Goal: Transaction & Acquisition: Purchase product/service

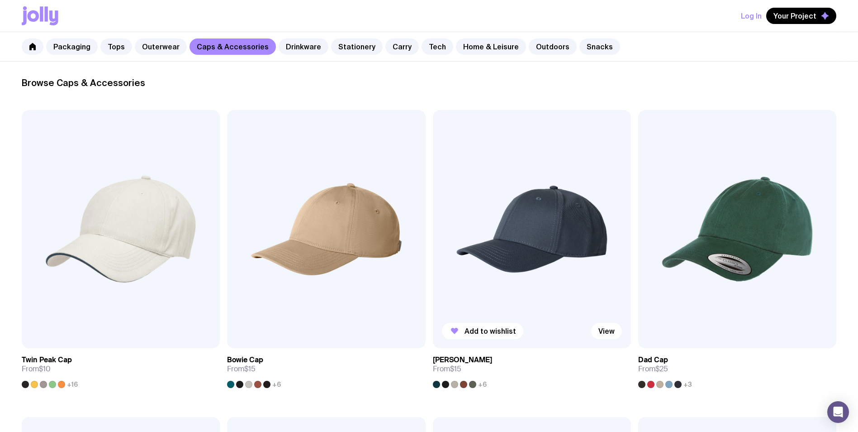
scroll to position [181, 0]
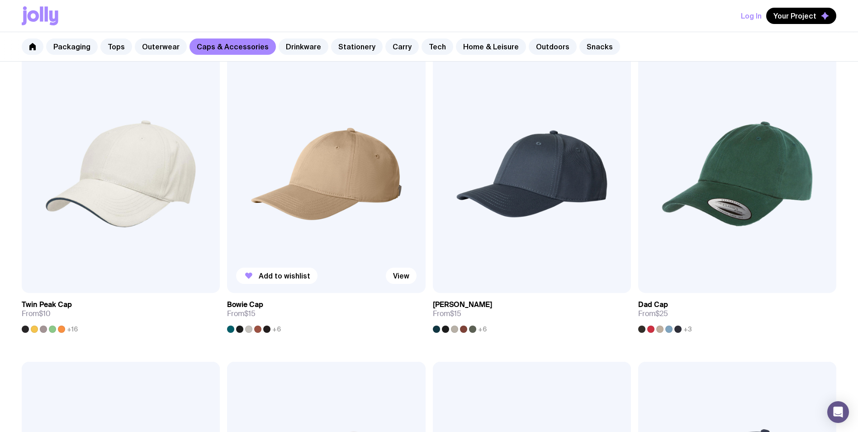
click at [313, 195] on img at bounding box center [326, 174] width 198 height 238
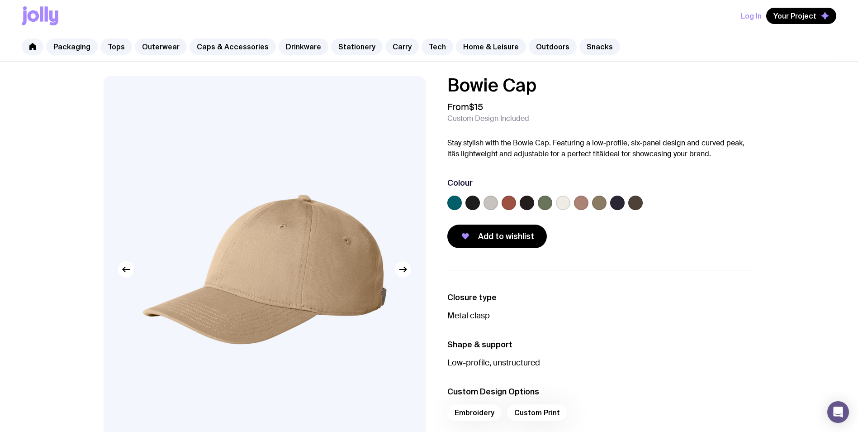
click at [496, 202] on label at bounding box center [491, 202] width 14 height 14
click at [0, 0] on input "radio" at bounding box center [0, 0] width 0 height 0
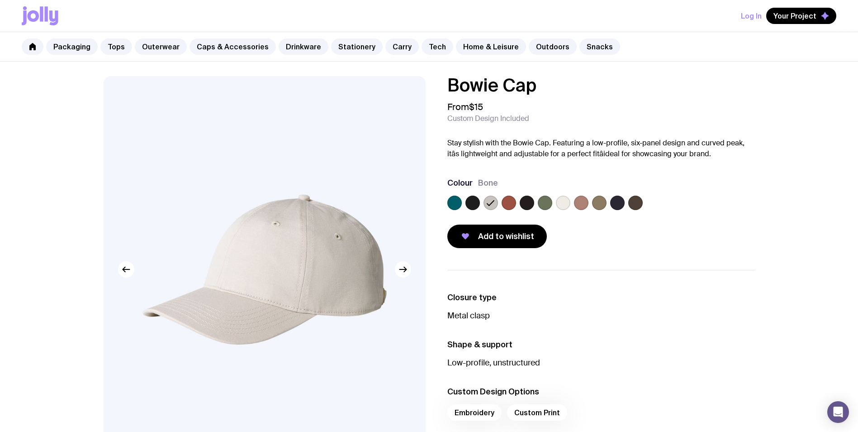
click at [561, 200] on label at bounding box center [563, 202] width 14 height 14
click at [0, 0] on input "radio" at bounding box center [0, 0] width 0 height 0
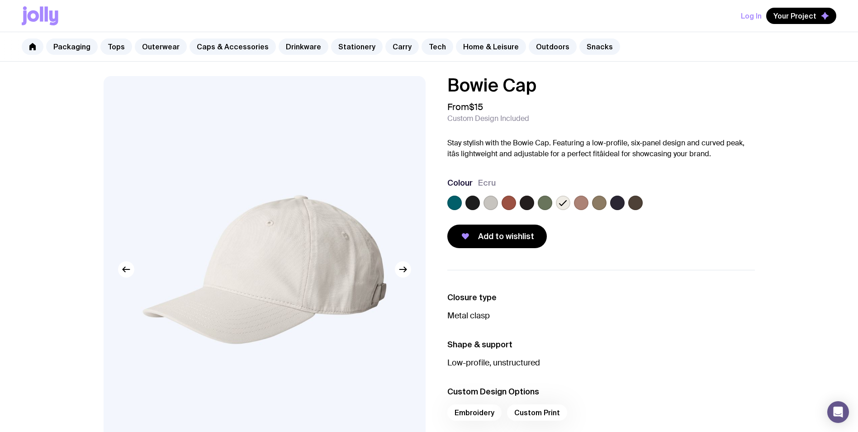
click at [581, 197] on label at bounding box center [581, 202] width 14 height 14
click at [0, 0] on input "radio" at bounding box center [0, 0] width 0 height 0
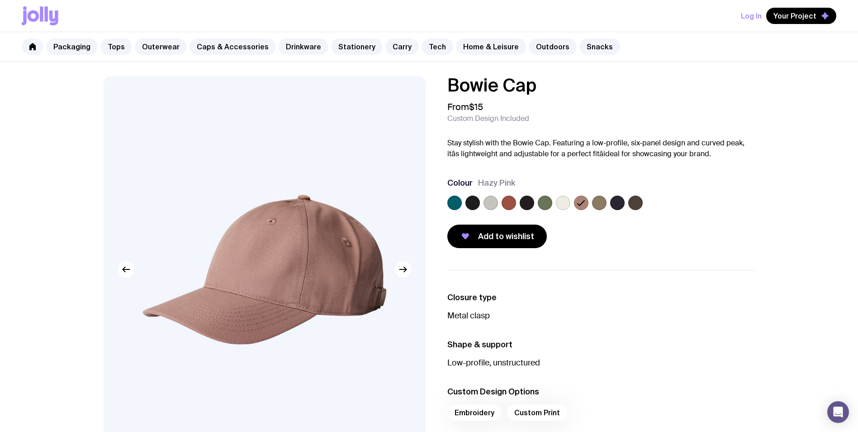
click at [508, 198] on label at bounding box center [509, 202] width 14 height 14
click at [0, 0] on input "radio" at bounding box center [0, 0] width 0 height 0
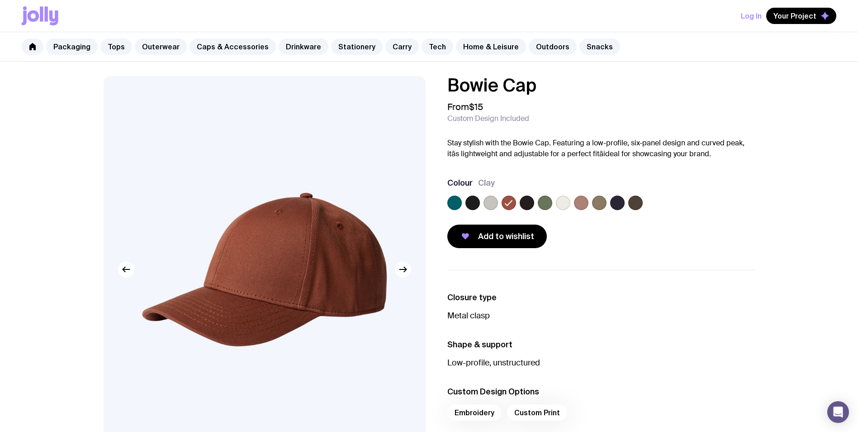
click at [485, 205] on label at bounding box center [491, 202] width 14 height 14
click at [0, 0] on input "radio" at bounding box center [0, 0] width 0 height 0
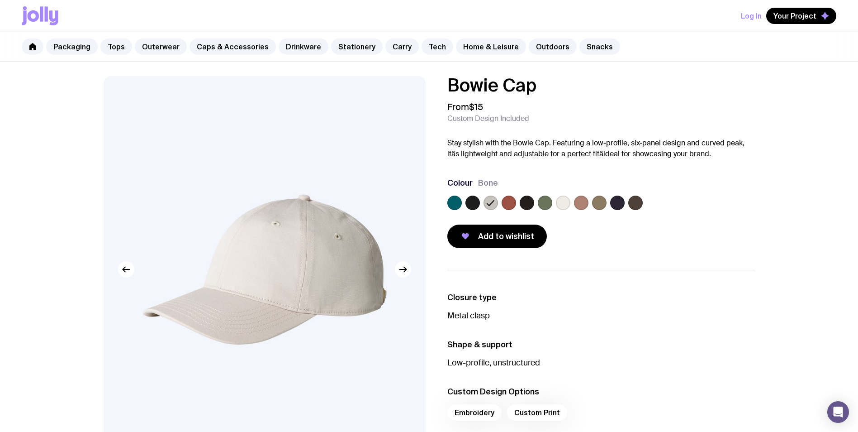
click at [562, 202] on label at bounding box center [563, 202] width 14 height 14
click at [0, 0] on input "radio" at bounding box center [0, 0] width 0 height 0
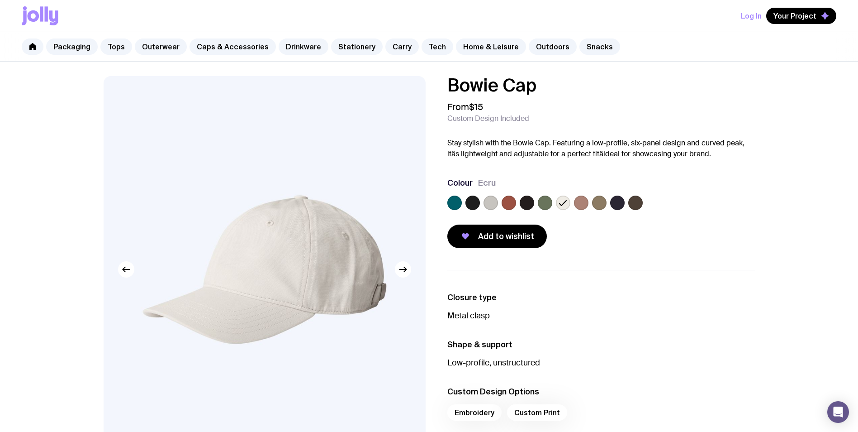
click at [490, 202] on label at bounding box center [491, 202] width 14 height 14
click at [0, 0] on input "radio" at bounding box center [0, 0] width 0 height 0
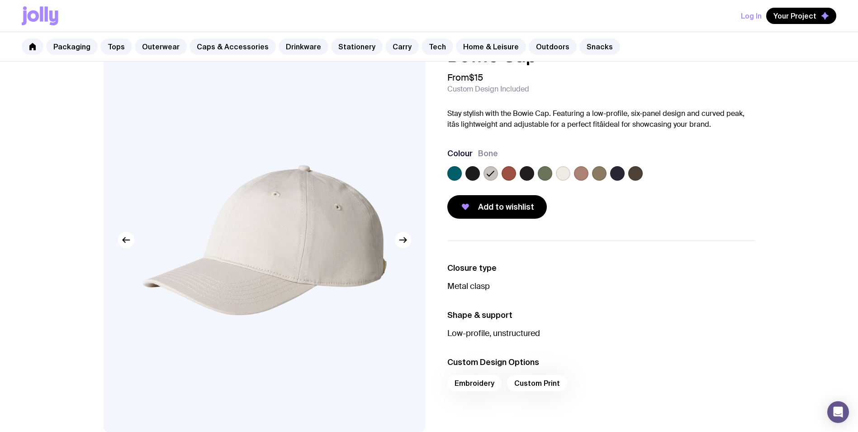
scroll to position [45, 0]
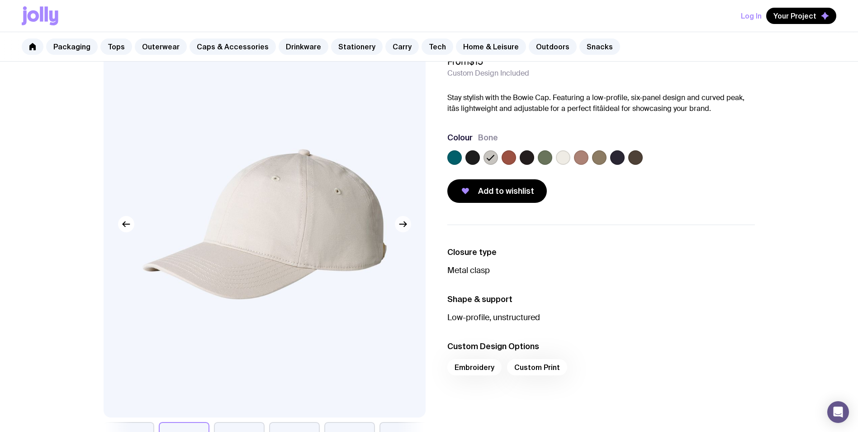
click at [410, 226] on button "button" at bounding box center [403, 224] width 16 height 16
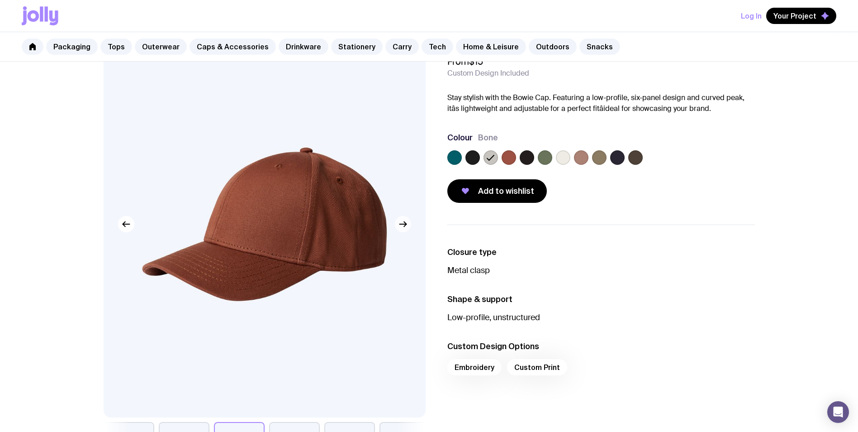
click at [410, 226] on button "button" at bounding box center [403, 224] width 16 height 16
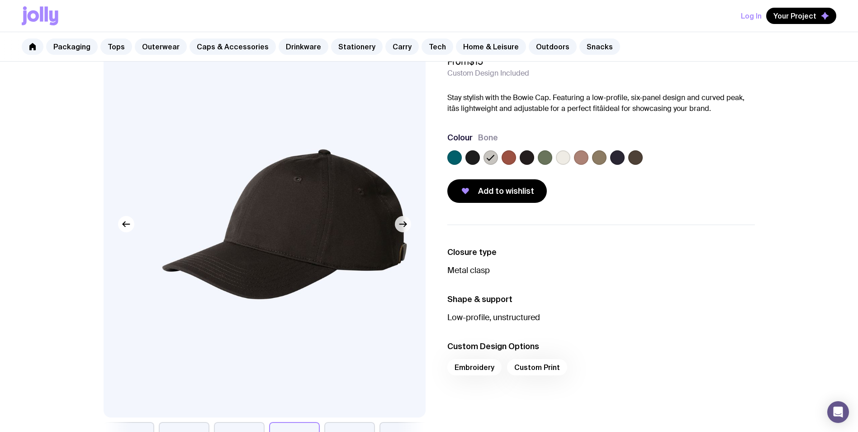
click at [410, 226] on button "button" at bounding box center [403, 224] width 16 height 16
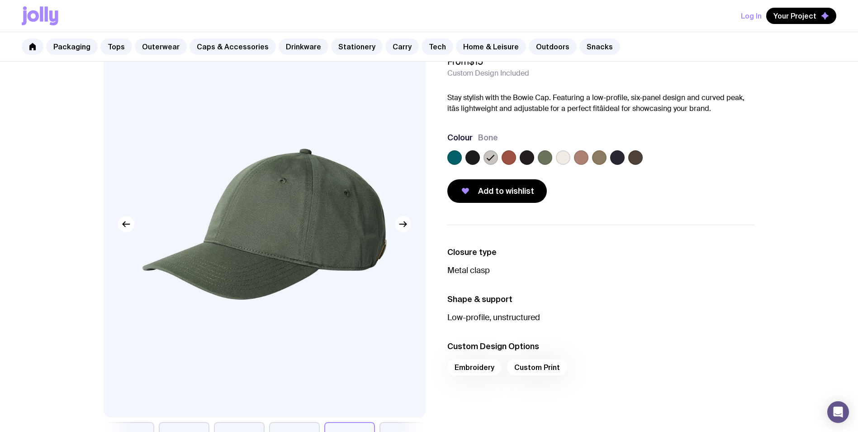
click at [410, 226] on button "button" at bounding box center [403, 224] width 16 height 16
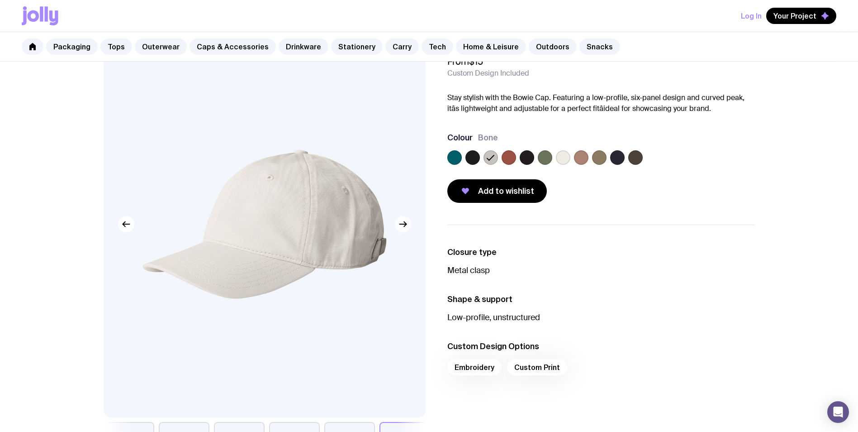
click at [410, 226] on button "button" at bounding box center [403, 224] width 16 height 16
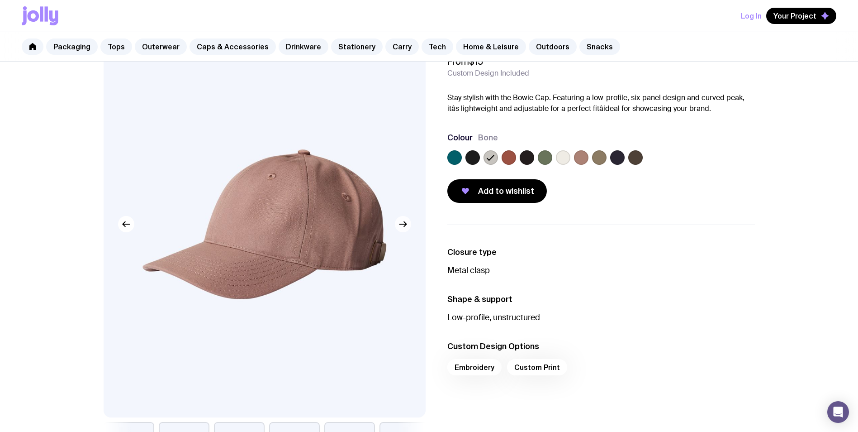
click at [410, 226] on button "button" at bounding box center [403, 224] width 16 height 16
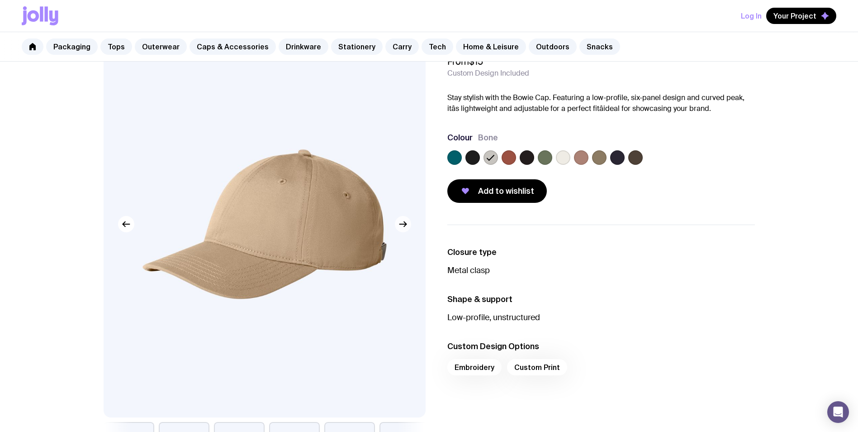
click at [411, 226] on button "button" at bounding box center [403, 224] width 16 height 16
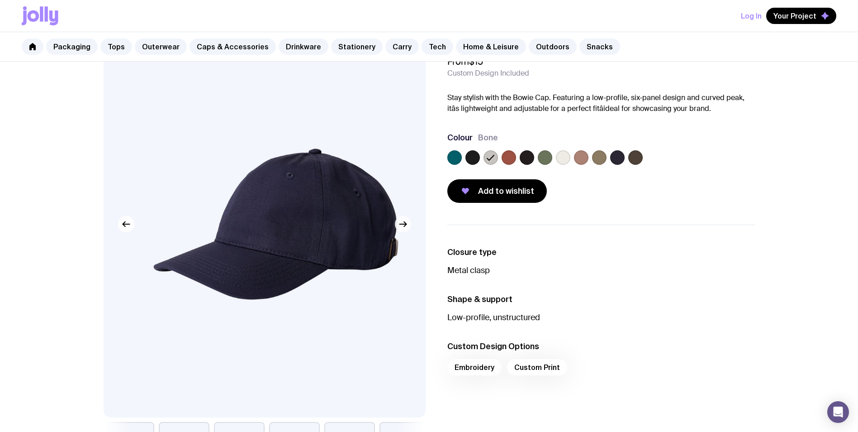
click at [405, 224] on icon "button" at bounding box center [403, 224] width 11 height 11
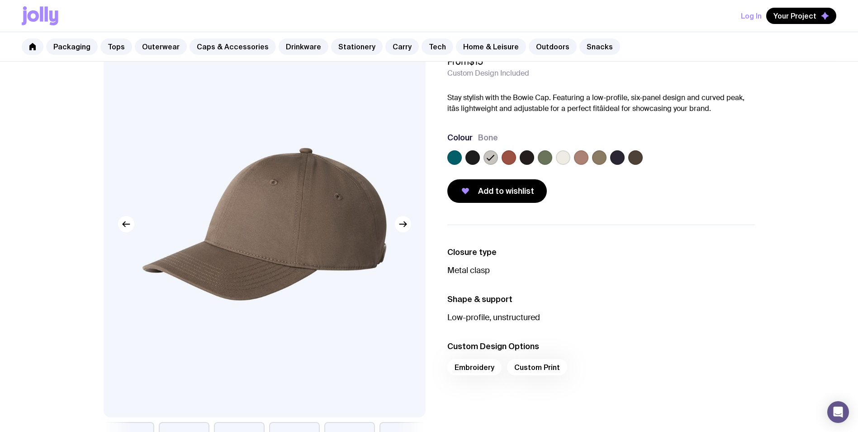
click at [561, 152] on label at bounding box center [563, 157] width 14 height 14
click at [0, 0] on input "radio" at bounding box center [0, 0] width 0 height 0
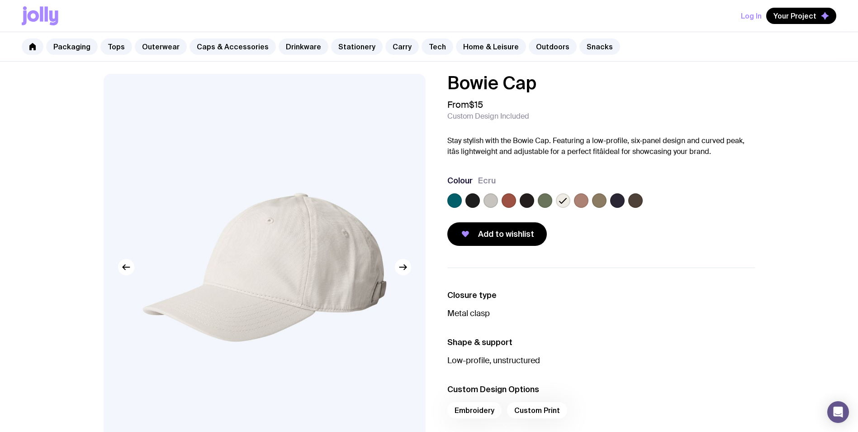
scroll to position [0, 0]
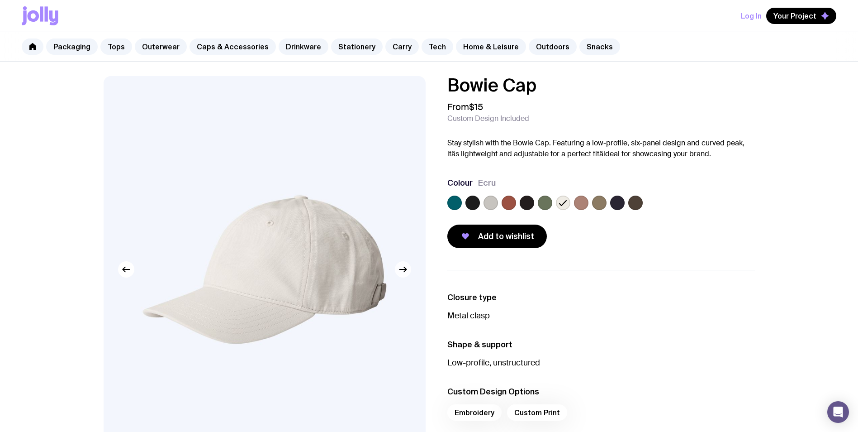
click at [401, 272] on icon "button" at bounding box center [403, 269] width 11 height 11
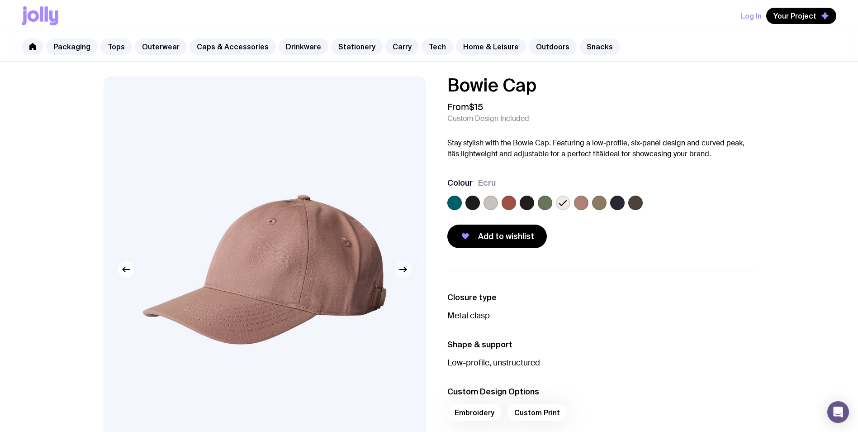
click at [401, 271] on icon "button" at bounding box center [403, 269] width 11 height 11
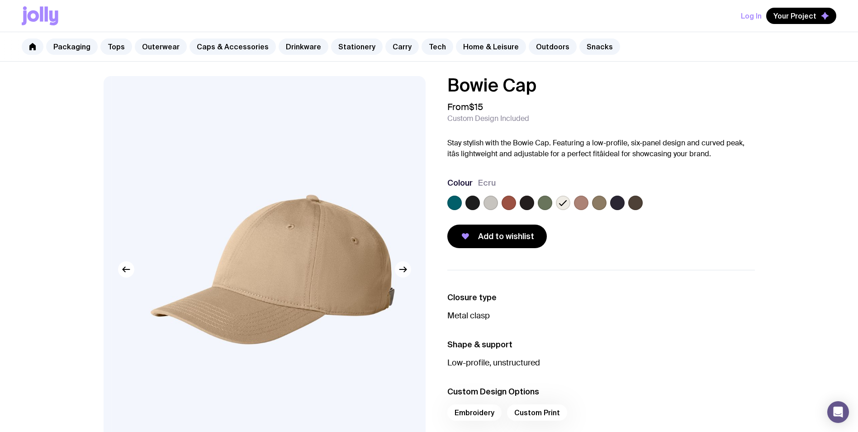
click at [401, 271] on icon "button" at bounding box center [403, 269] width 11 height 11
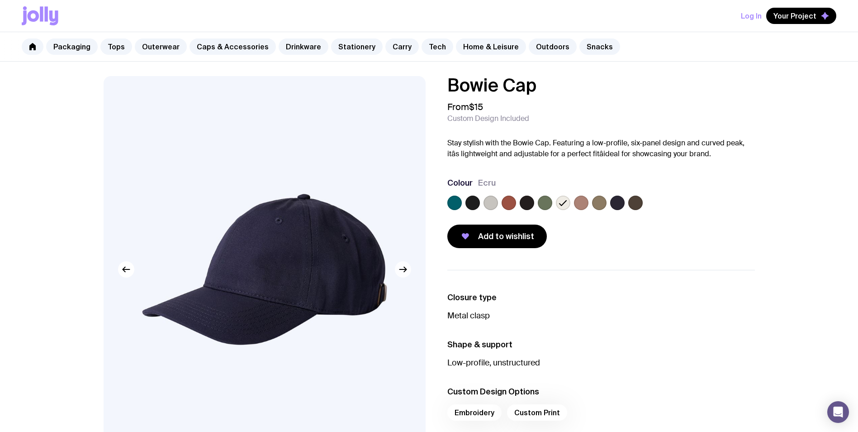
click at [401, 271] on icon "button" at bounding box center [403, 269] width 11 height 11
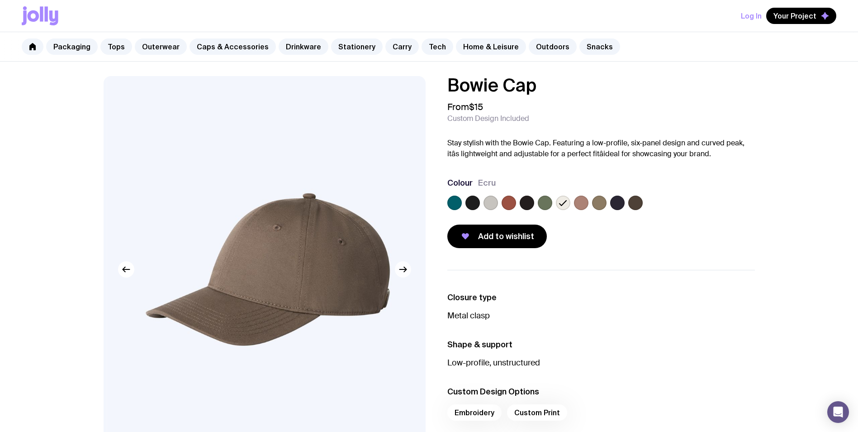
click at [401, 271] on icon "button" at bounding box center [403, 269] width 11 height 11
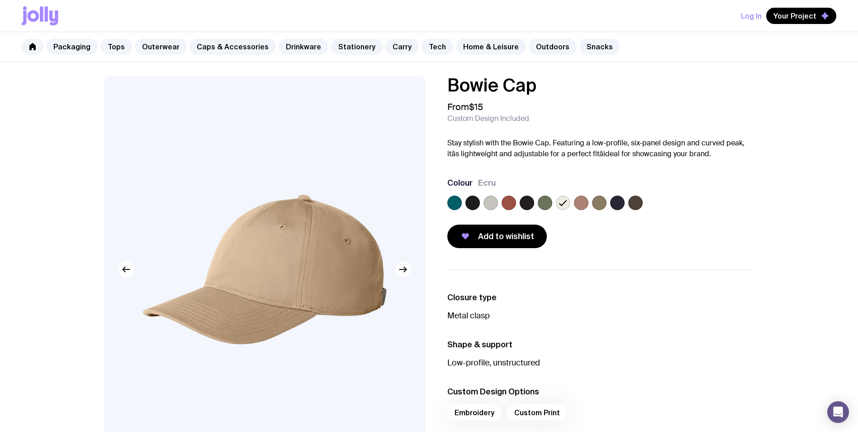
click at [401, 271] on icon "button" at bounding box center [403, 269] width 11 height 11
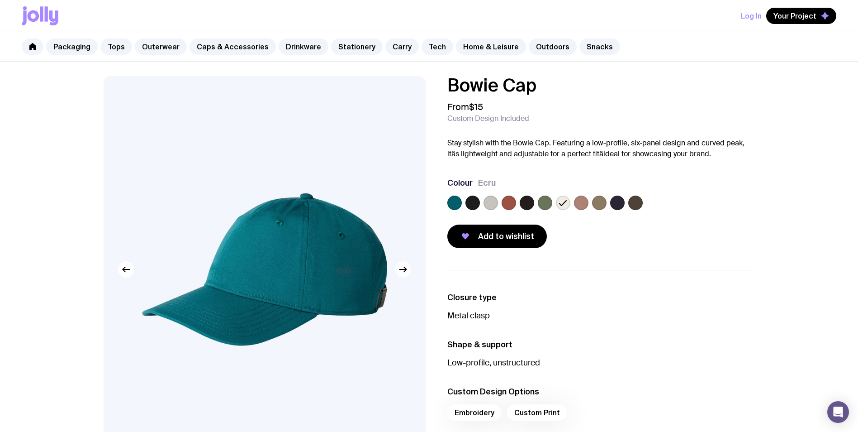
click at [404, 269] on icon "button" at bounding box center [403, 269] width 11 height 11
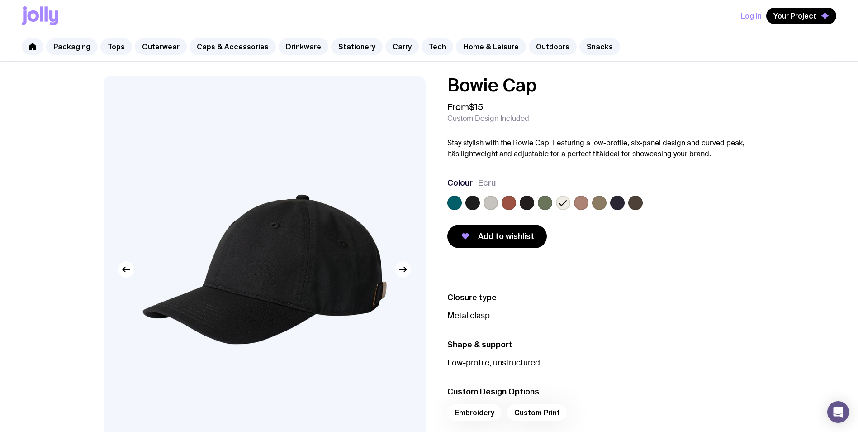
click at [404, 269] on icon "button" at bounding box center [402, 269] width 7 height 0
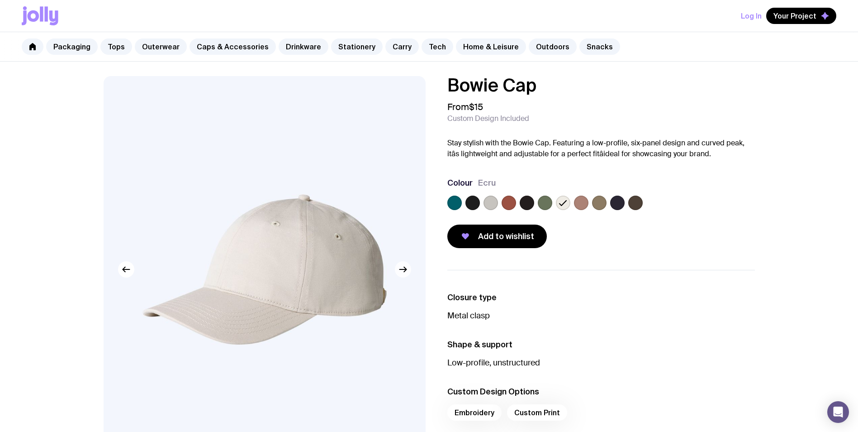
click at [404, 269] on icon "button" at bounding box center [402, 269] width 7 height 0
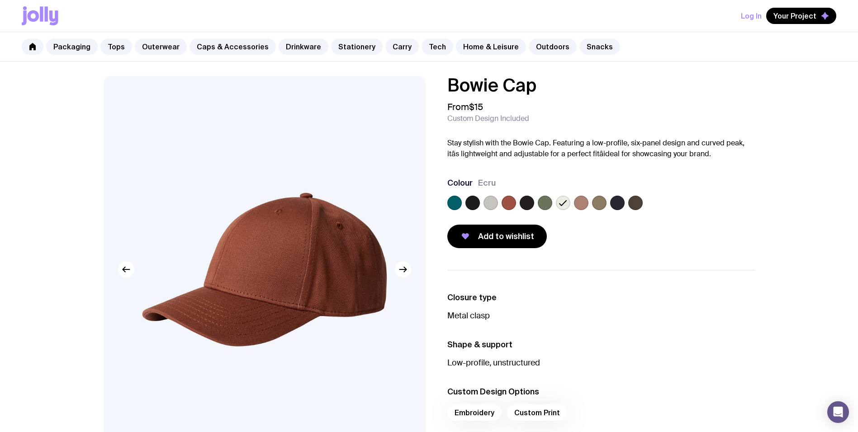
scroll to position [181, 0]
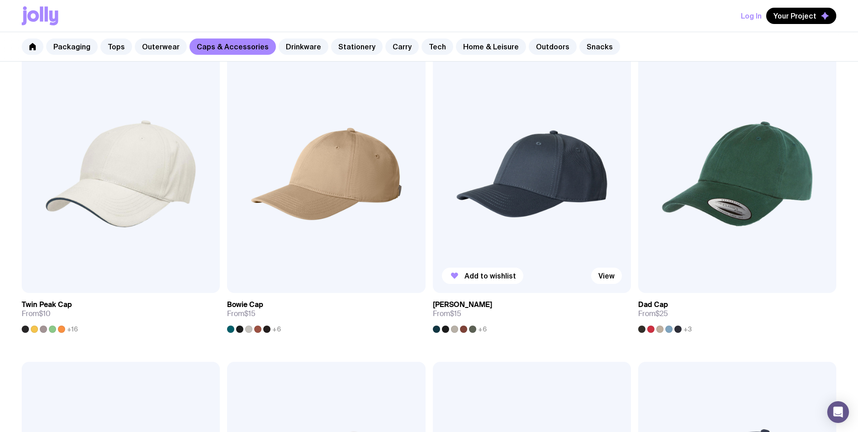
click at [526, 173] on img at bounding box center [532, 174] width 198 height 238
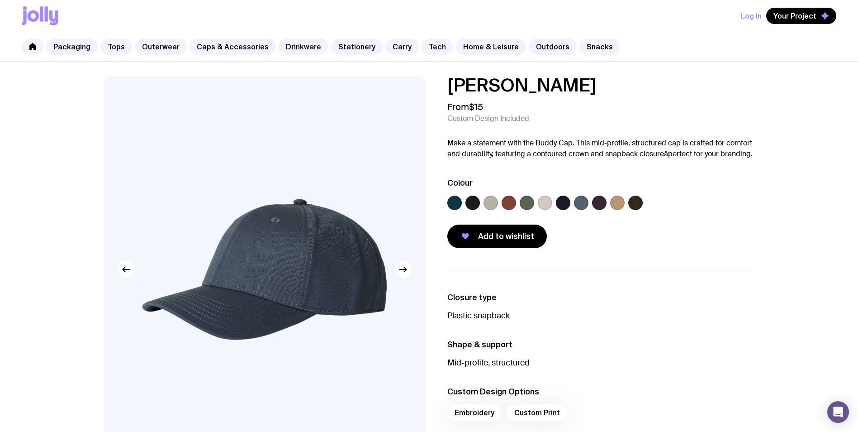
click at [543, 201] on label at bounding box center [545, 202] width 14 height 14
click at [0, 0] on input "radio" at bounding box center [0, 0] width 0 height 0
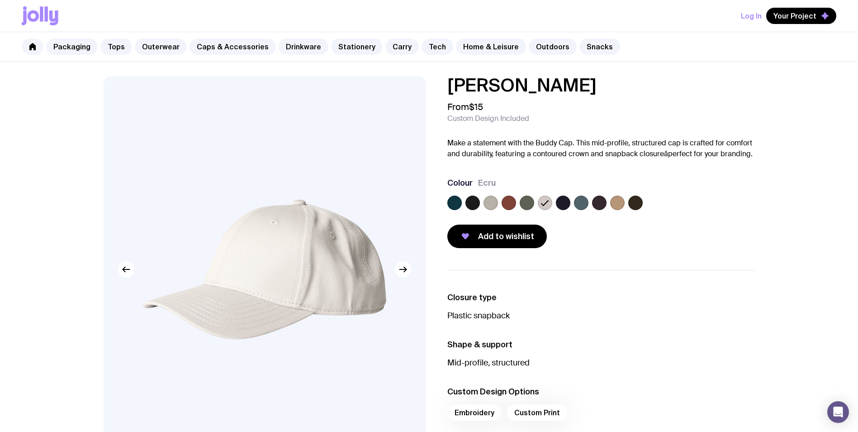
click at [495, 200] on label at bounding box center [491, 202] width 14 height 14
click at [0, 0] on input "radio" at bounding box center [0, 0] width 0 height 0
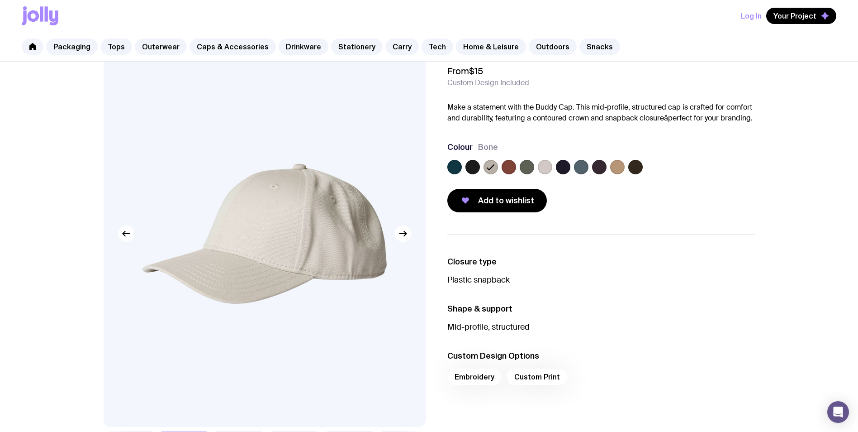
scroll to position [45, 0]
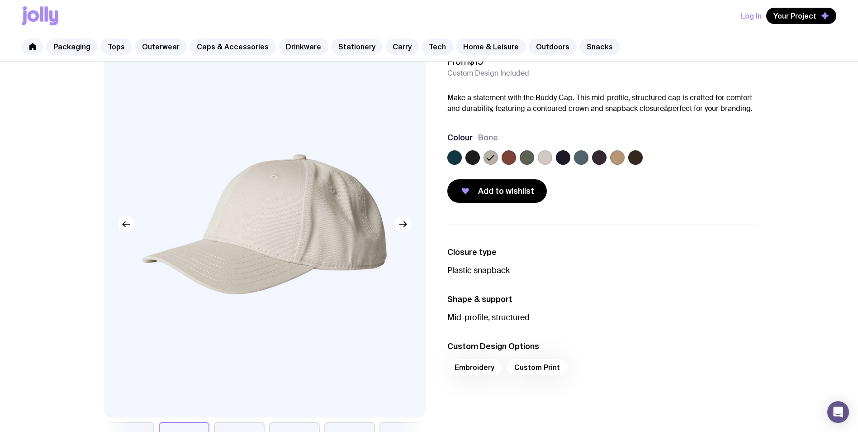
click at [584, 152] on label at bounding box center [581, 157] width 14 height 14
click at [0, 0] on input "radio" at bounding box center [0, 0] width 0 height 0
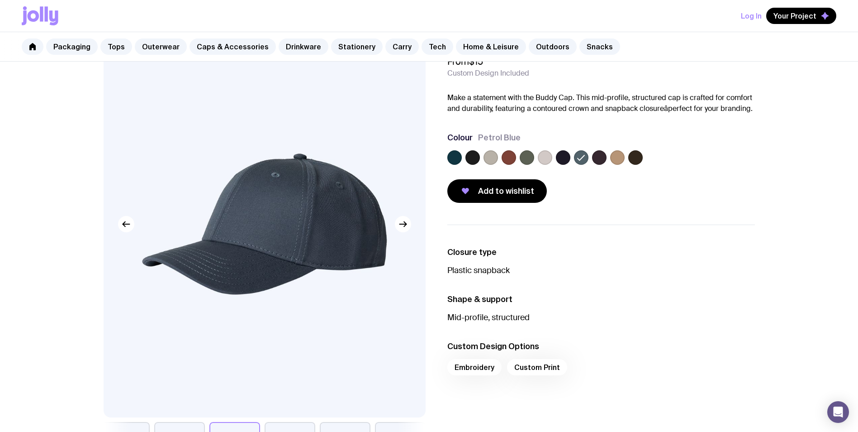
click at [450, 160] on label at bounding box center [454, 157] width 14 height 14
click at [0, 0] on input "radio" at bounding box center [0, 0] width 0 height 0
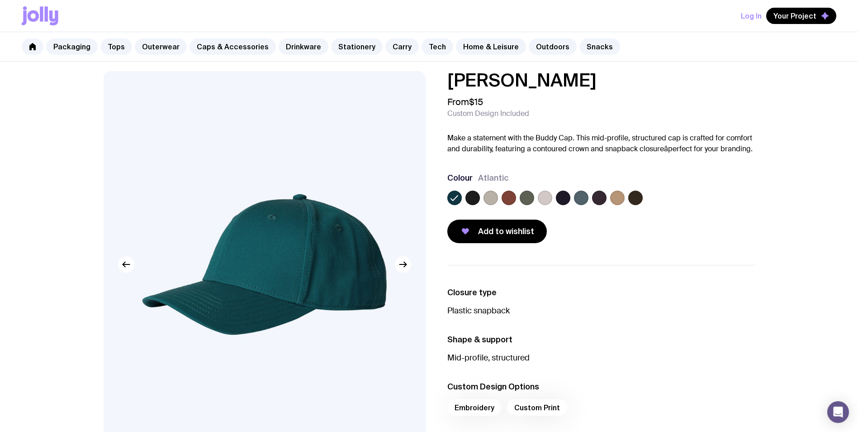
scroll to position [0, 0]
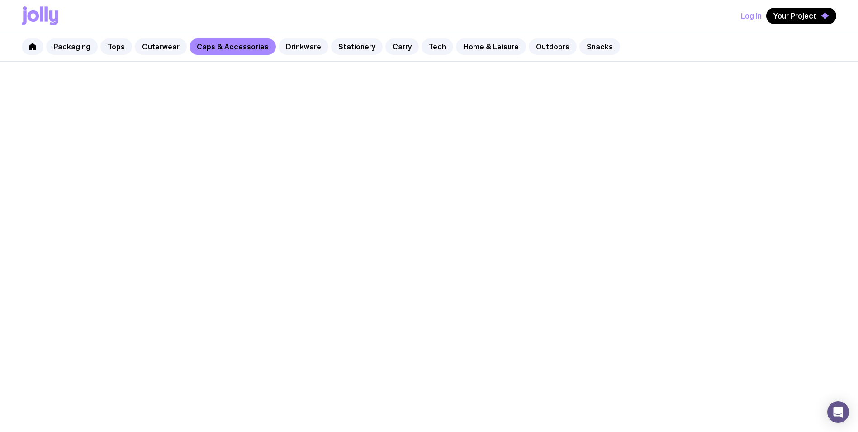
scroll to position [181, 0]
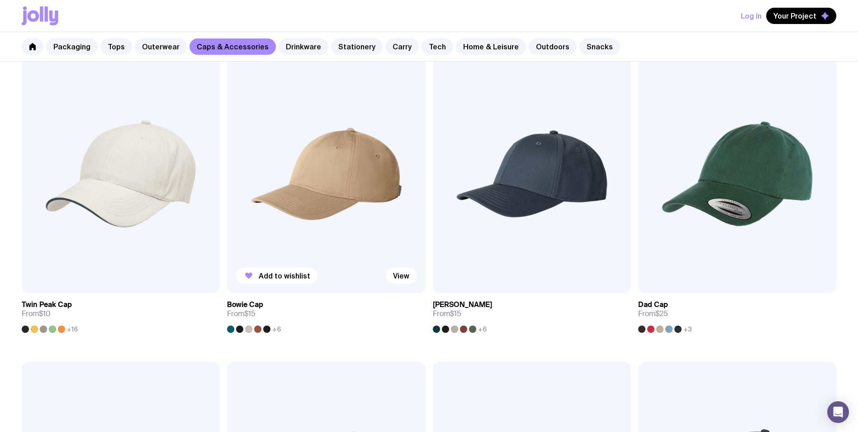
click at [346, 166] on img at bounding box center [326, 174] width 198 height 238
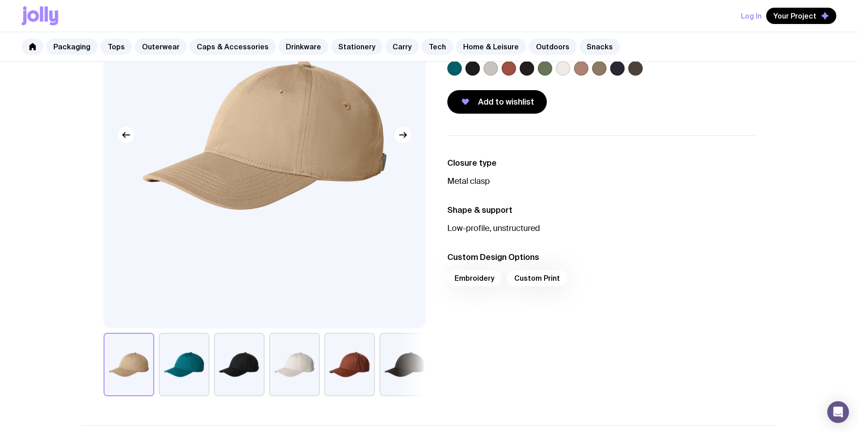
scroll to position [136, 0]
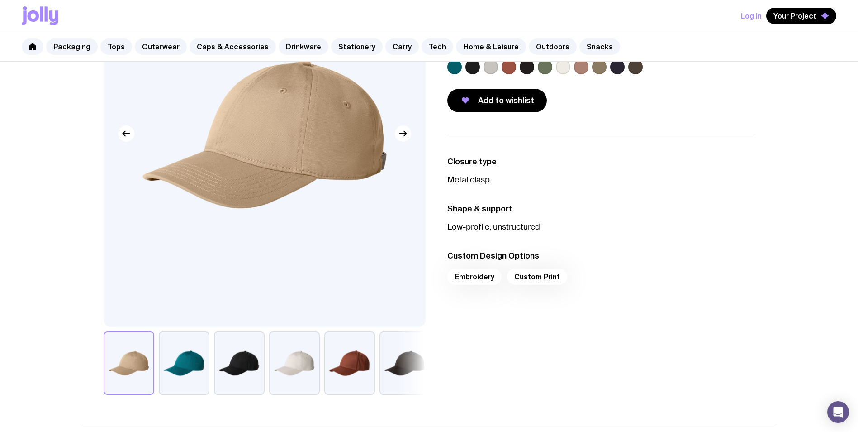
click at [405, 369] on button "button" at bounding box center [405, 362] width 51 height 63
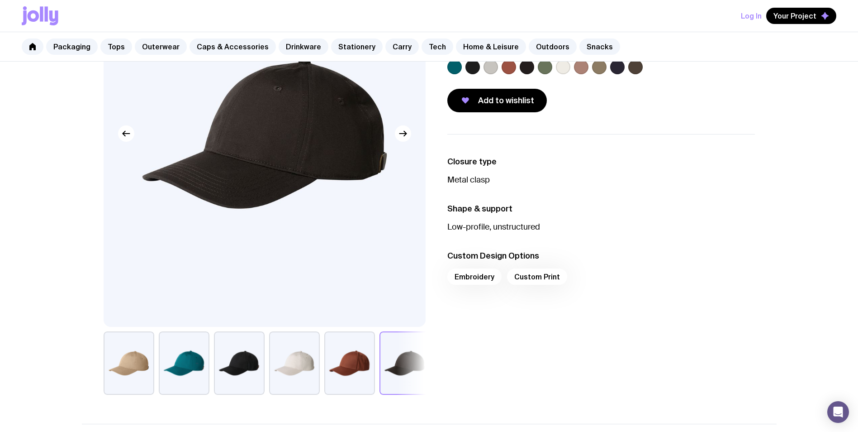
click at [283, 371] on button "button" at bounding box center [294, 362] width 51 height 63
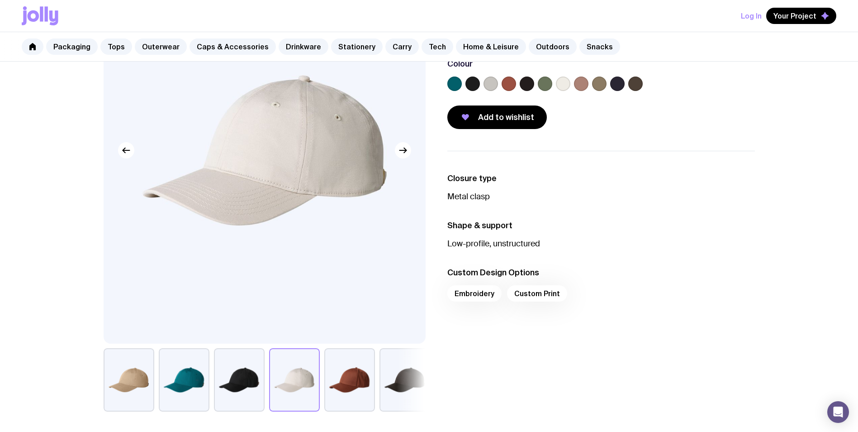
scroll to position [0, 0]
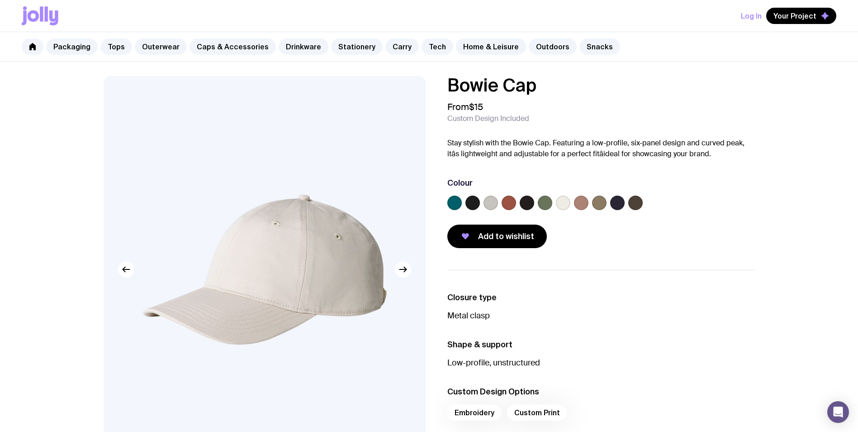
click at [561, 203] on label at bounding box center [563, 202] width 14 height 14
click at [0, 0] on input "radio" at bounding box center [0, 0] width 0 height 0
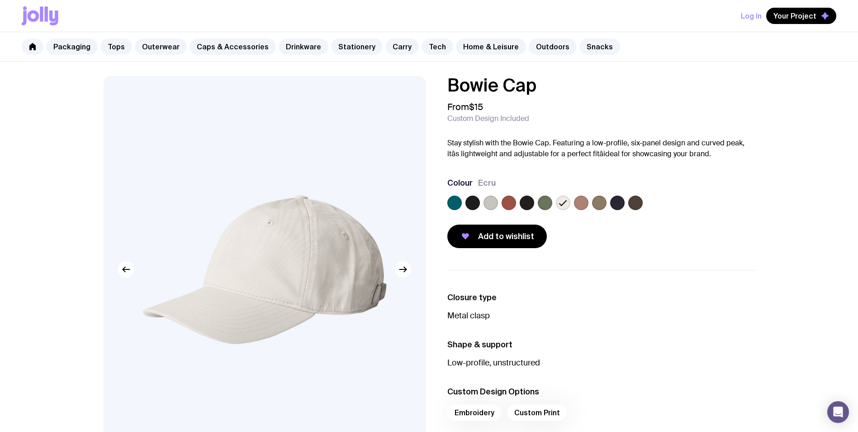
click at [498, 203] on label at bounding box center [491, 202] width 14 height 14
click at [0, 0] on input "radio" at bounding box center [0, 0] width 0 height 0
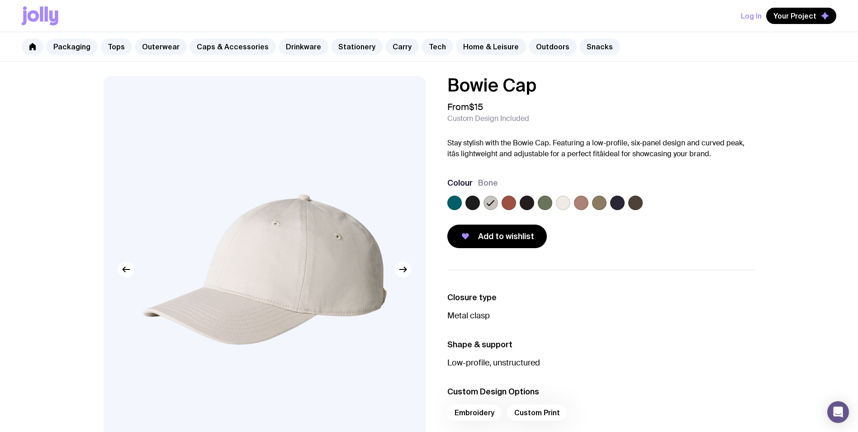
click at [556, 203] on div at bounding box center [601, 204] width 308 height 18
click at [564, 207] on label at bounding box center [563, 202] width 14 height 14
click at [0, 0] on input "radio" at bounding box center [0, 0] width 0 height 0
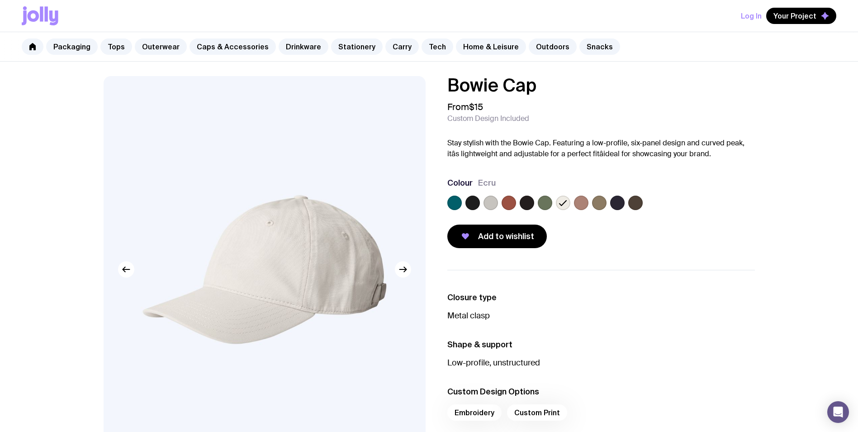
click at [489, 201] on label at bounding box center [491, 202] width 14 height 14
click at [0, 0] on input "radio" at bounding box center [0, 0] width 0 height 0
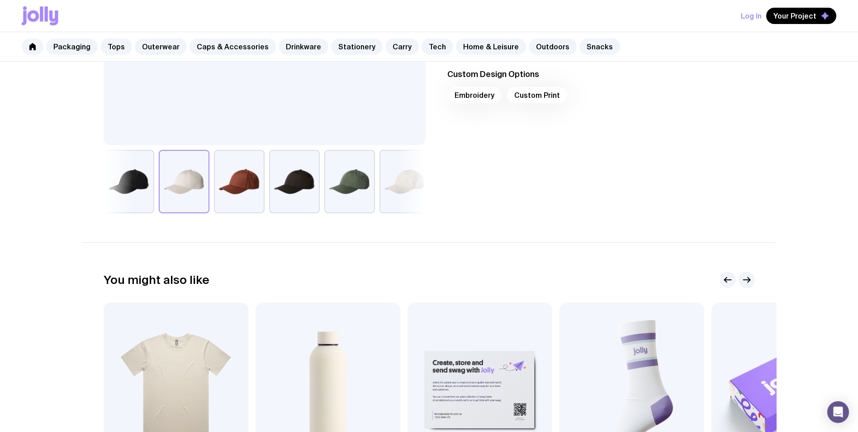
scroll to position [317, 0]
click at [751, 282] on icon "button" at bounding box center [746, 280] width 11 height 11
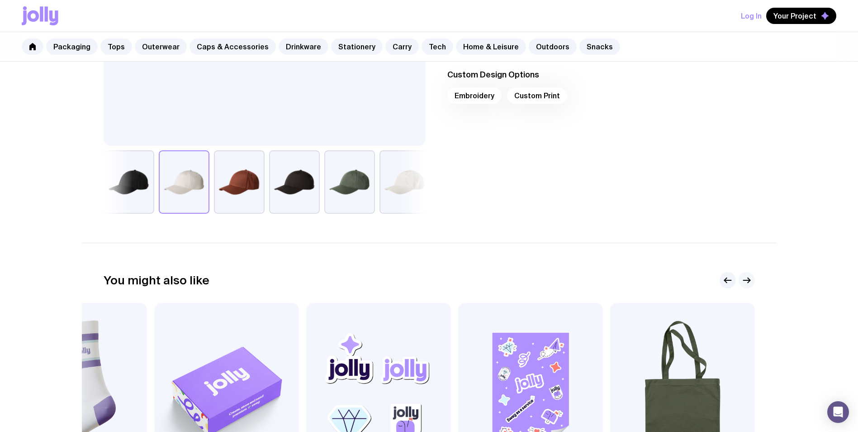
click at [751, 282] on icon "button" at bounding box center [746, 280] width 11 height 11
click at [743, 275] on icon "button" at bounding box center [746, 280] width 11 height 11
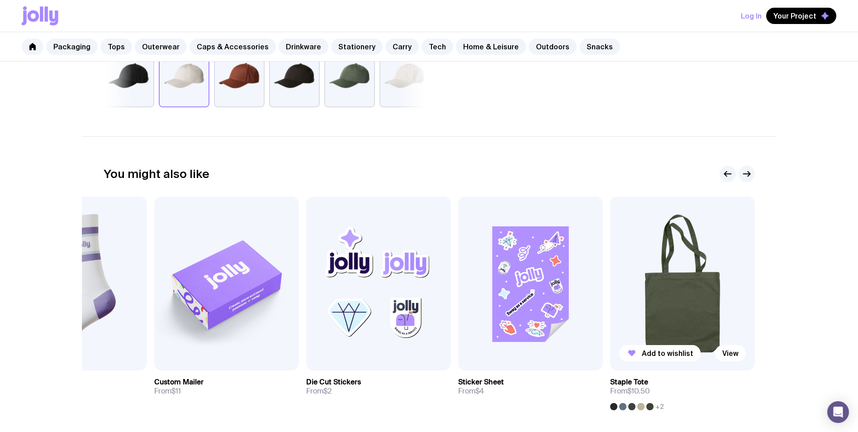
scroll to position [543, 0]
